Goal: Task Accomplishment & Management: Use online tool/utility

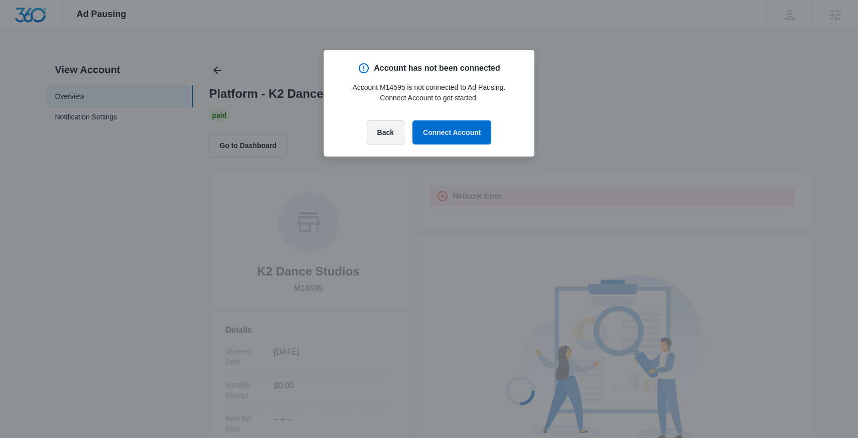
click at [394, 127] on button "Back" at bounding box center [386, 132] width 38 height 24
click at [391, 135] on button "Back" at bounding box center [386, 132] width 38 height 24
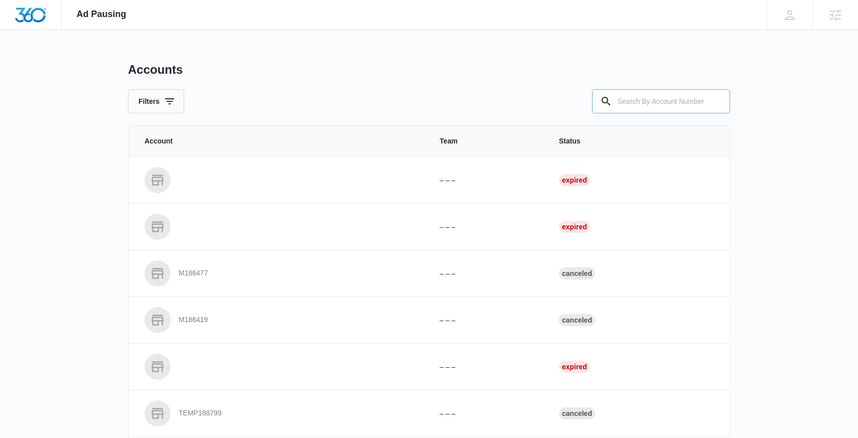
click at [629, 94] on input "text" at bounding box center [661, 101] width 138 height 24
paste input "M14595"
type input "M14595"
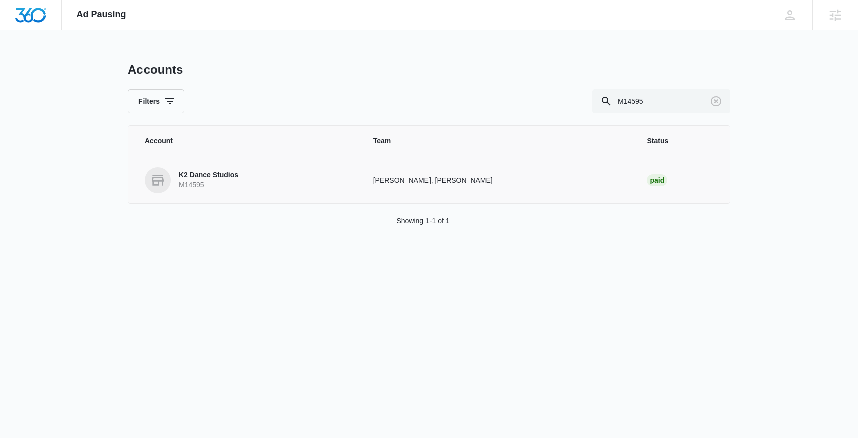
click at [213, 180] on p "K2 Dance Studios" at bounding box center [209, 175] width 60 height 10
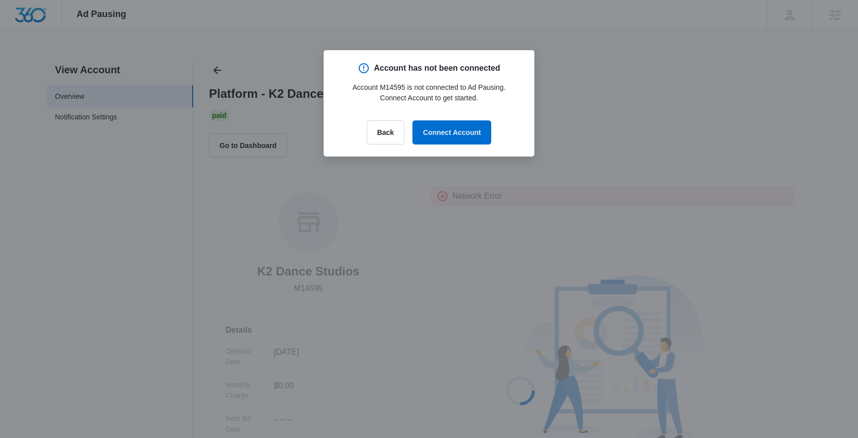
click at [464, 149] on div "Account has not been connected Account M14595 is not connected to Ad Pausing. C…" at bounding box center [429, 103] width 211 height 106
click at [462, 136] on button "Connect Account" at bounding box center [452, 132] width 79 height 24
